Goal: Task Accomplishment & Management: Manage account settings

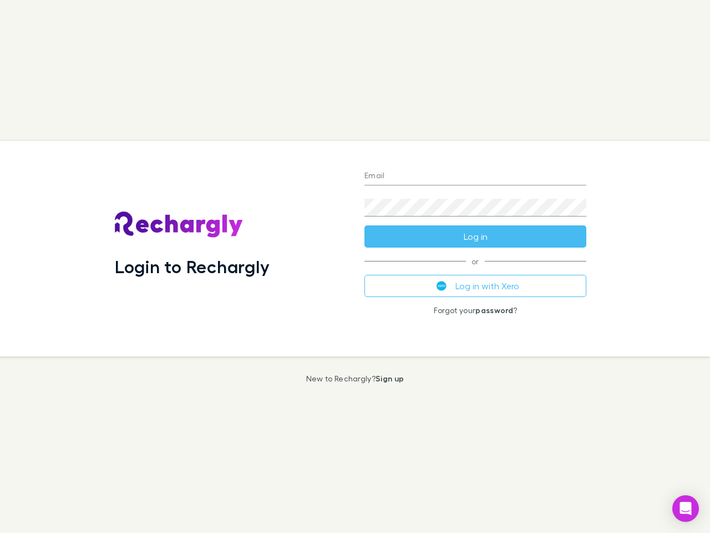
click at [355, 266] on div "Login to Rechargly" at bounding box center [231, 248] width 250 height 215
click at [475, 176] on input "Email" at bounding box center [475, 177] width 222 height 18
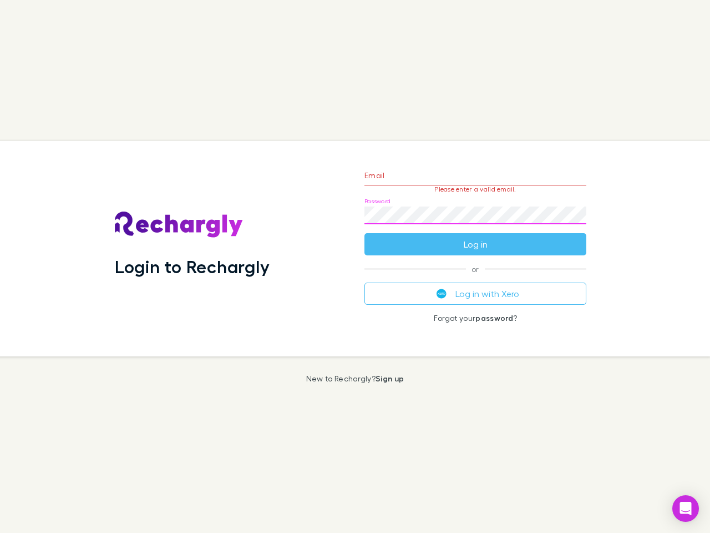
click at [475, 236] on form "Email Please enter a valid email. Password Log in" at bounding box center [475, 207] width 222 height 97
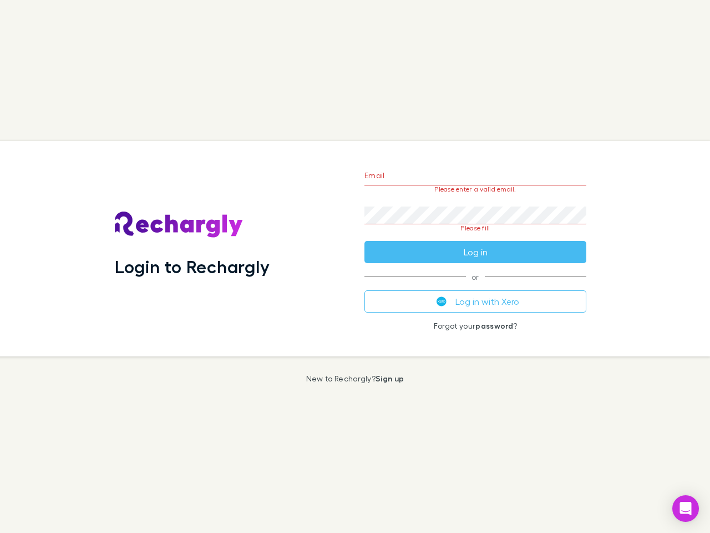
click at [475, 286] on div "Email Please enter a valid email. Password Please fill Log in or Log in with Xe…" at bounding box center [476, 248] width 240 height 215
click at [686, 508] on icon "Open Intercom Messenger" at bounding box center [686, 508] width 12 height 13
